Goal: Task Accomplishment & Management: Complete application form

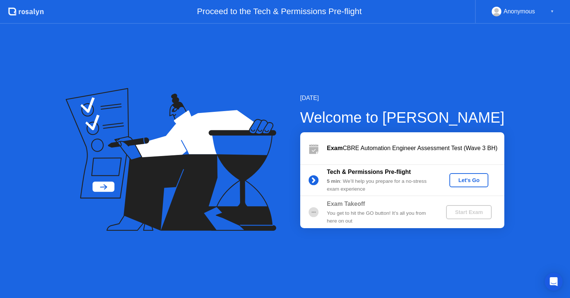
click at [476, 182] on div "Let's Go" at bounding box center [468, 180] width 33 height 6
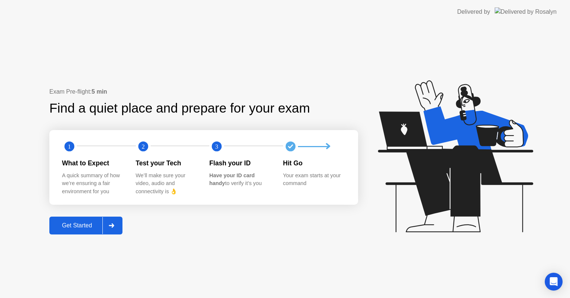
click at [88, 225] on div "Get Started" at bounding box center [77, 225] width 51 height 7
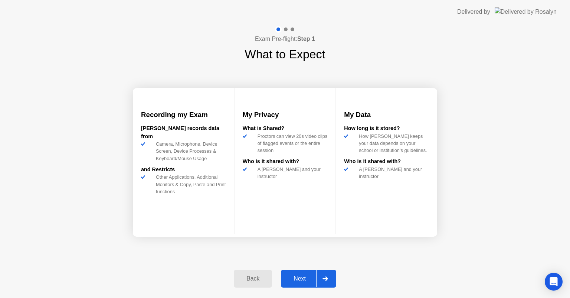
click at [306, 278] on div "Next" at bounding box center [299, 278] width 33 height 7
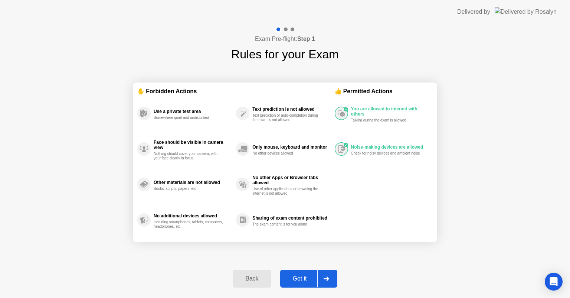
click at [306, 278] on div "Got it" at bounding box center [299, 278] width 35 height 7
select select "Available cameras"
select select "Available speakers"
select select "Available microphones"
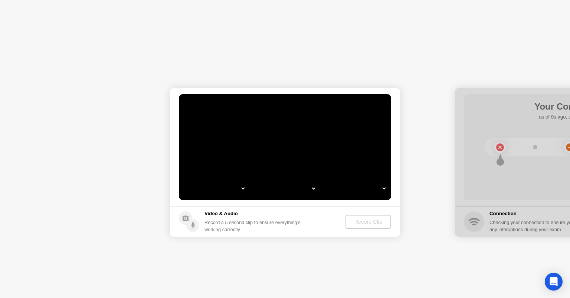
select select "*"
select select "**********"
select select "*******"
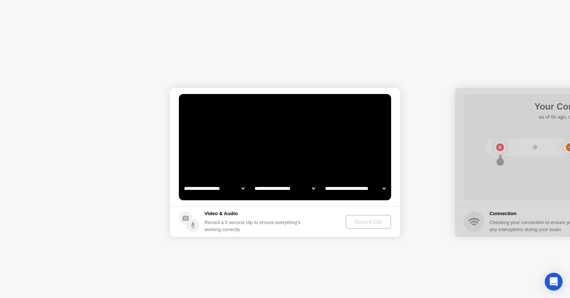
select select "*******"
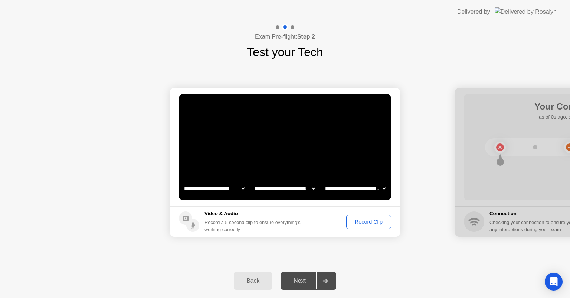
click at [305, 278] on div "Next" at bounding box center [299, 280] width 33 height 7
click at [364, 220] on div "Record Clip" at bounding box center [369, 222] width 40 height 6
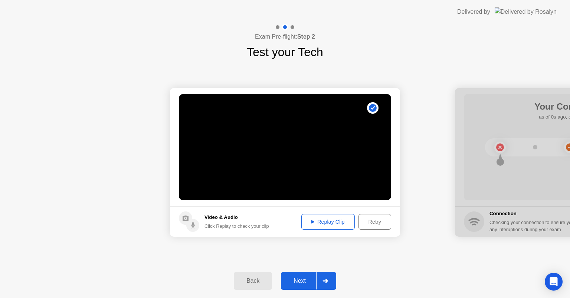
click at [294, 281] on div "Next" at bounding box center [299, 280] width 33 height 7
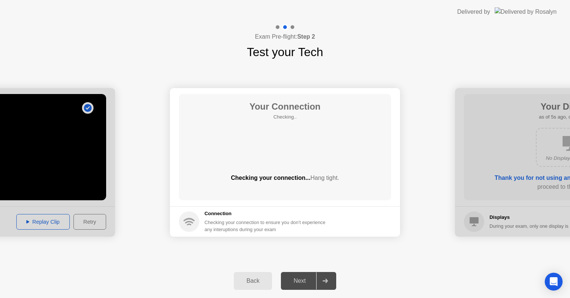
click at [297, 277] on div "Next" at bounding box center [299, 280] width 33 height 7
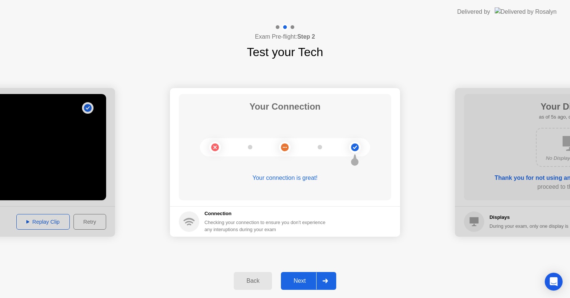
click at [306, 282] on div "Next" at bounding box center [299, 280] width 33 height 7
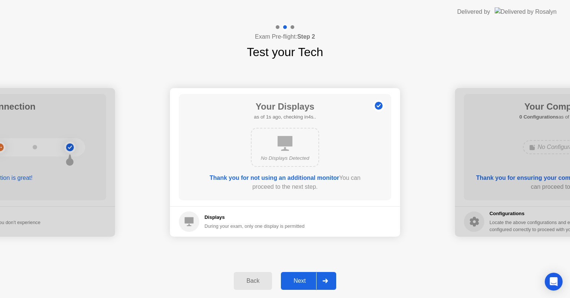
click at [306, 281] on div "Next" at bounding box center [299, 280] width 33 height 7
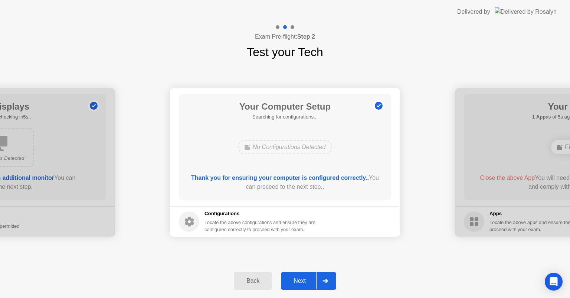
click at [306, 281] on div "Next" at bounding box center [299, 280] width 33 height 7
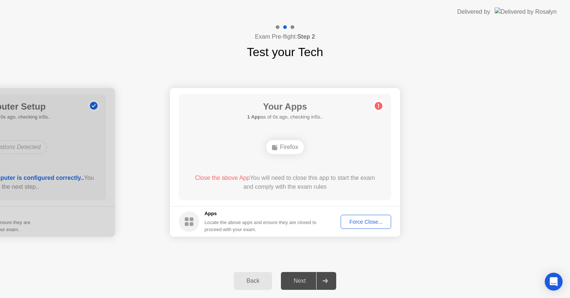
click at [371, 219] on div "Force Close..." at bounding box center [365, 222] width 45 height 6
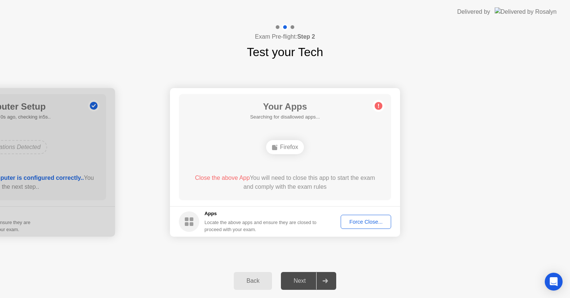
click at [300, 280] on div "Next" at bounding box center [299, 280] width 33 height 7
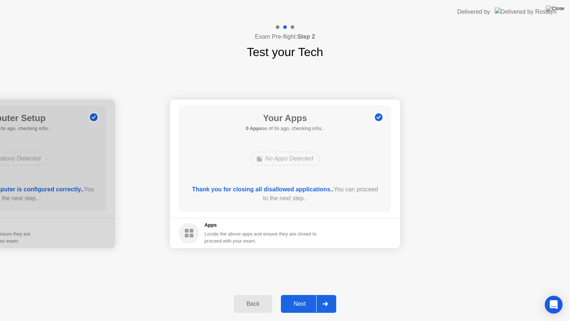
click at [301, 297] on div "Next" at bounding box center [299, 303] width 33 height 7
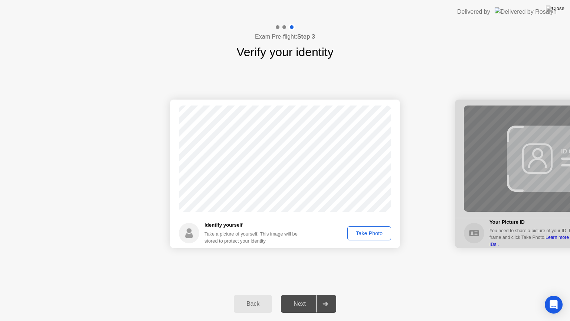
click at [366, 231] on div "Take Photo" at bounding box center [369, 233] width 39 height 6
click at [366, 231] on div "Retake" at bounding box center [374, 233] width 29 height 6
click at [369, 232] on div "Take Photo" at bounding box center [369, 233] width 39 height 6
click at [305, 297] on div "Next" at bounding box center [299, 303] width 33 height 7
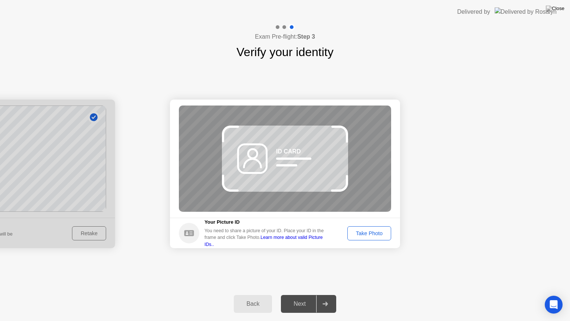
click at [364, 236] on div "Take Photo" at bounding box center [369, 233] width 39 height 6
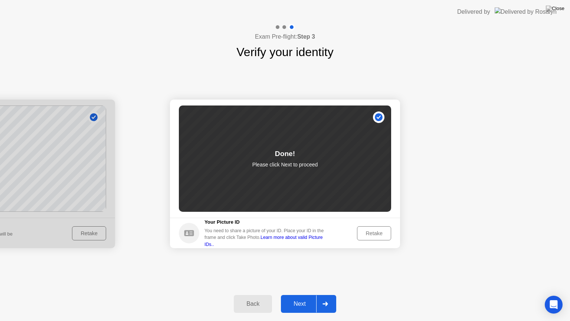
click at [300, 297] on div "Next" at bounding box center [299, 303] width 33 height 7
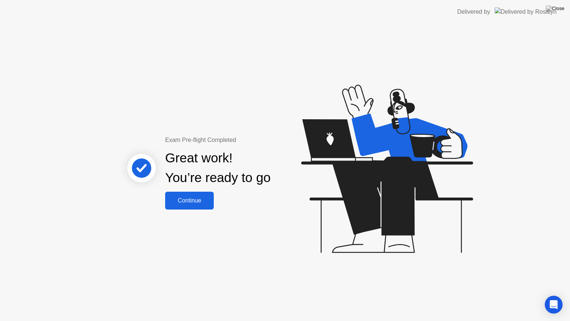
click at [205, 202] on div "Continue" at bounding box center [189, 200] width 44 height 7
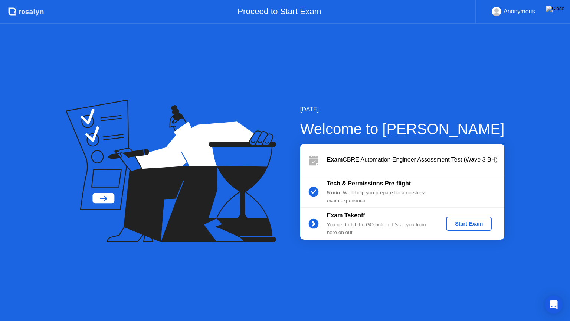
click at [474, 225] on div "Start Exam" at bounding box center [469, 223] width 40 height 6
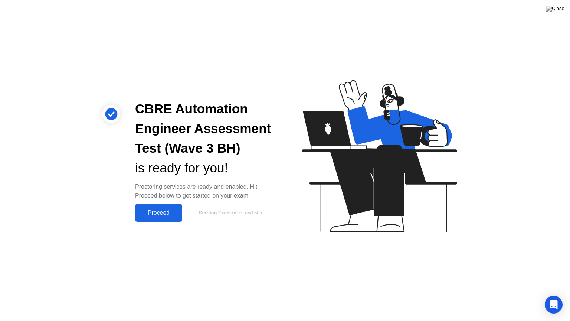
click at [164, 215] on div "Proceed" at bounding box center [158, 212] width 43 height 7
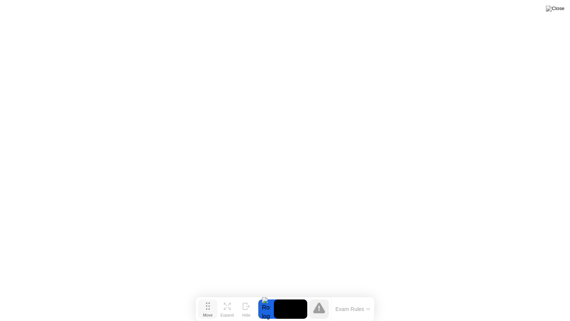
click at [212, 297] on button "Move" at bounding box center [207, 308] width 19 height 19
click at [244, 297] on icon at bounding box center [246, 305] width 7 height 7
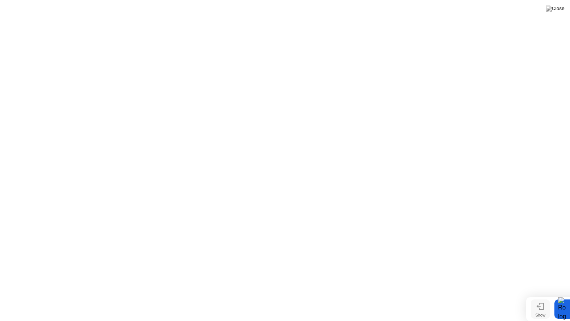
click at [540, 297] on icon at bounding box center [541, 306] width 4 height 6
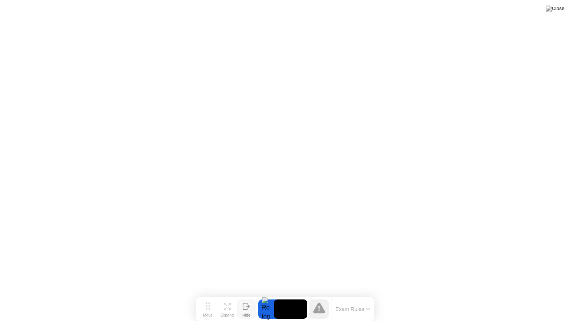
click at [246, 297] on icon at bounding box center [246, 305] width 7 height 7
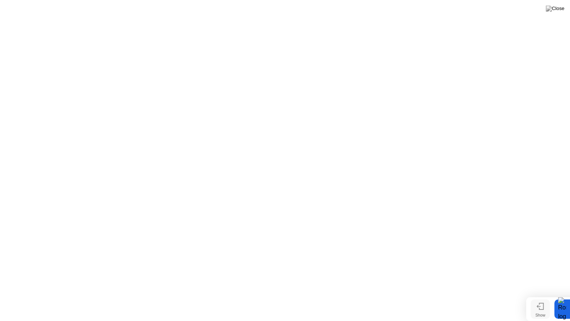
click at [561, 297] on div at bounding box center [562, 308] width 16 height 19
click at [543, 297] on div "Show" at bounding box center [540, 314] width 10 height 4
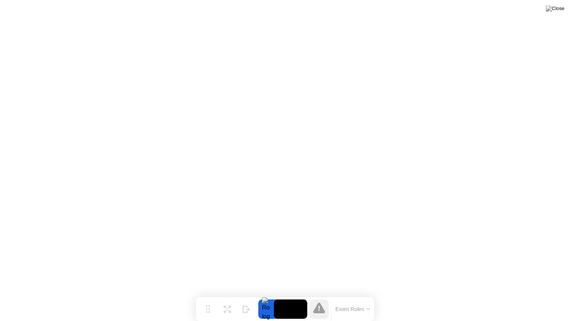
click at [322, 297] on icon at bounding box center [319, 307] width 12 height 11
click at [364, 297] on button "Exam Rules" at bounding box center [352, 308] width 39 height 7
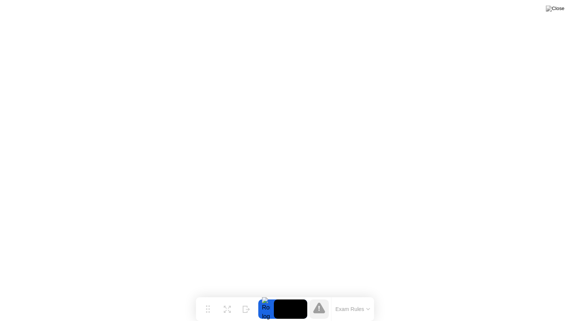
click at [291, 297] on div "Move Expand Hide Exam Rules" at bounding box center [285, 309] width 178 height 24
click at [560, 4] on button at bounding box center [555, 9] width 22 height 10
click at [560, 7] on img at bounding box center [555, 9] width 19 height 6
